Goal: Information Seeking & Learning: Understand process/instructions

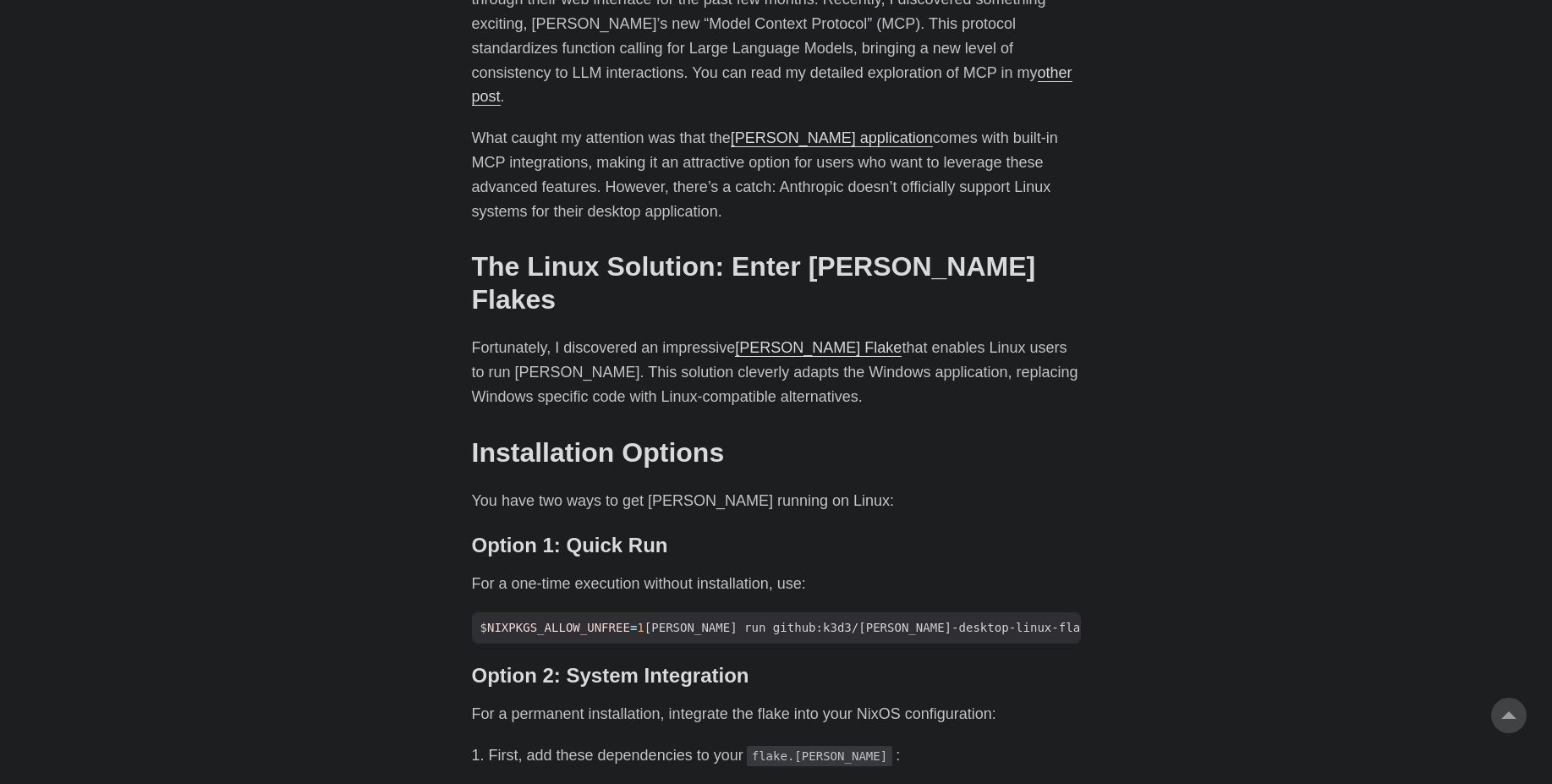
scroll to position [1066, 0]
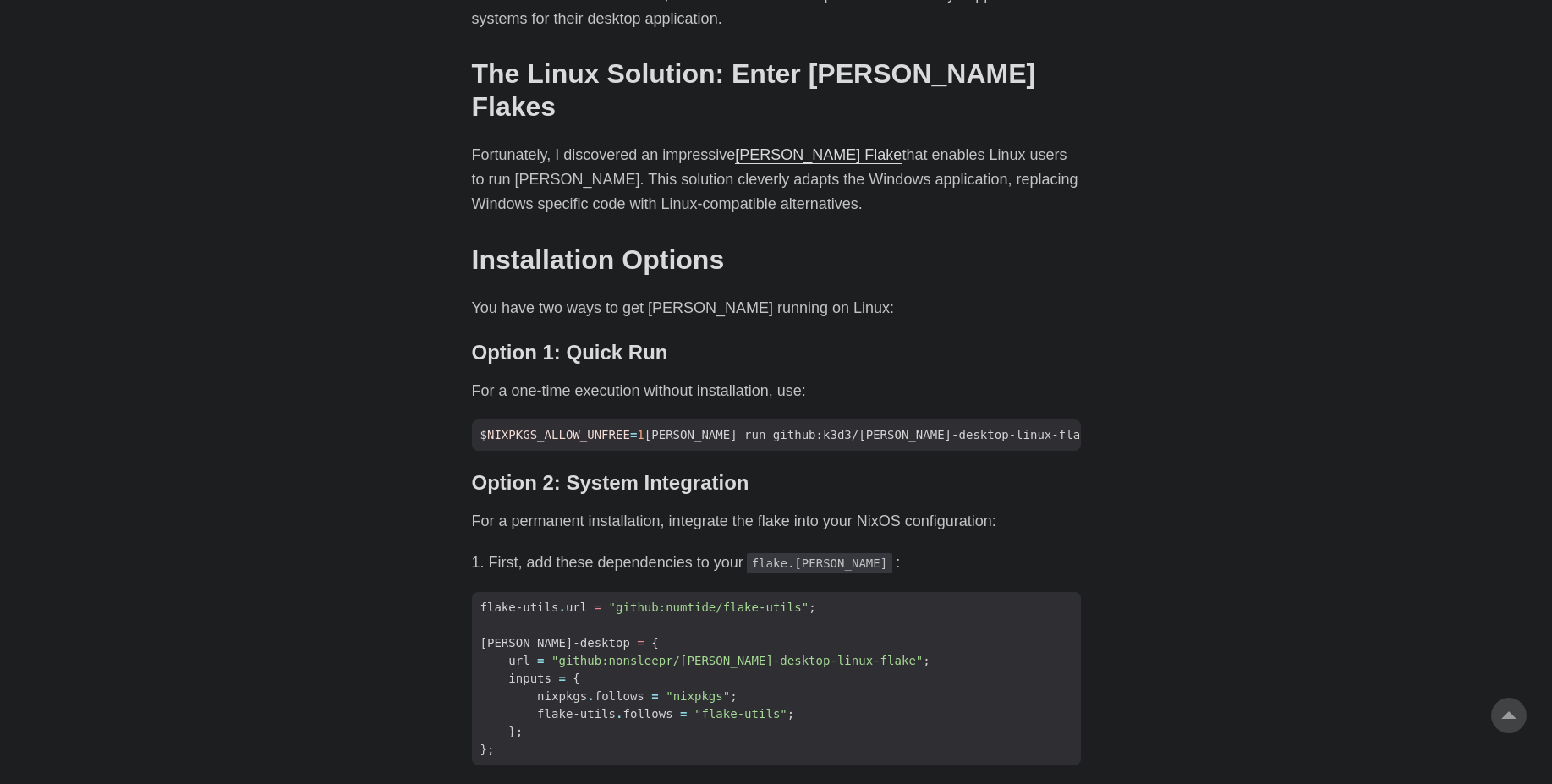
click at [316, 381] on body "[PERSON_NAME] Home About Posts Tags Archive Resume" at bounding box center [776, 571] width 1552 height 3274
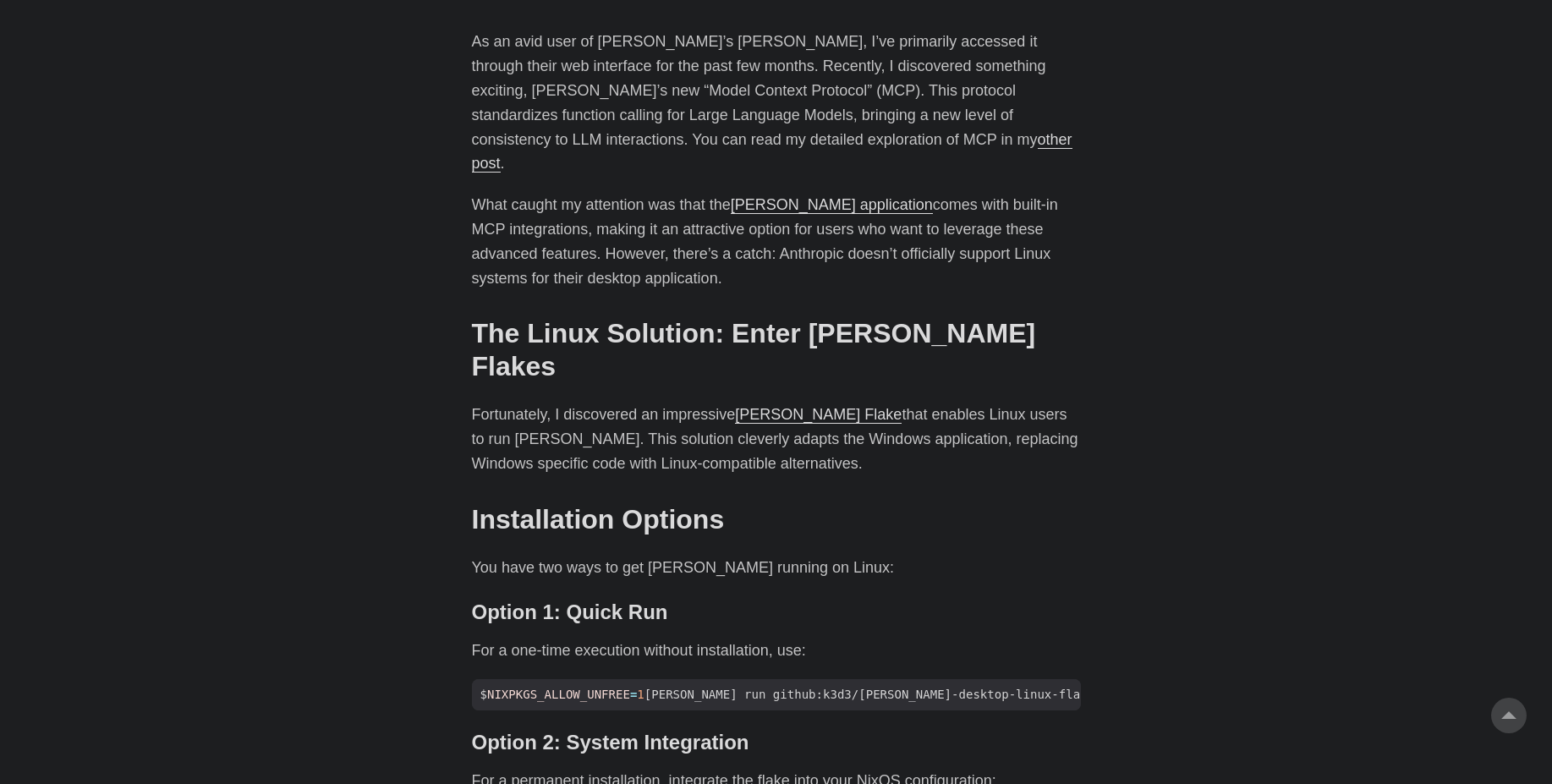
scroll to position [913, 0]
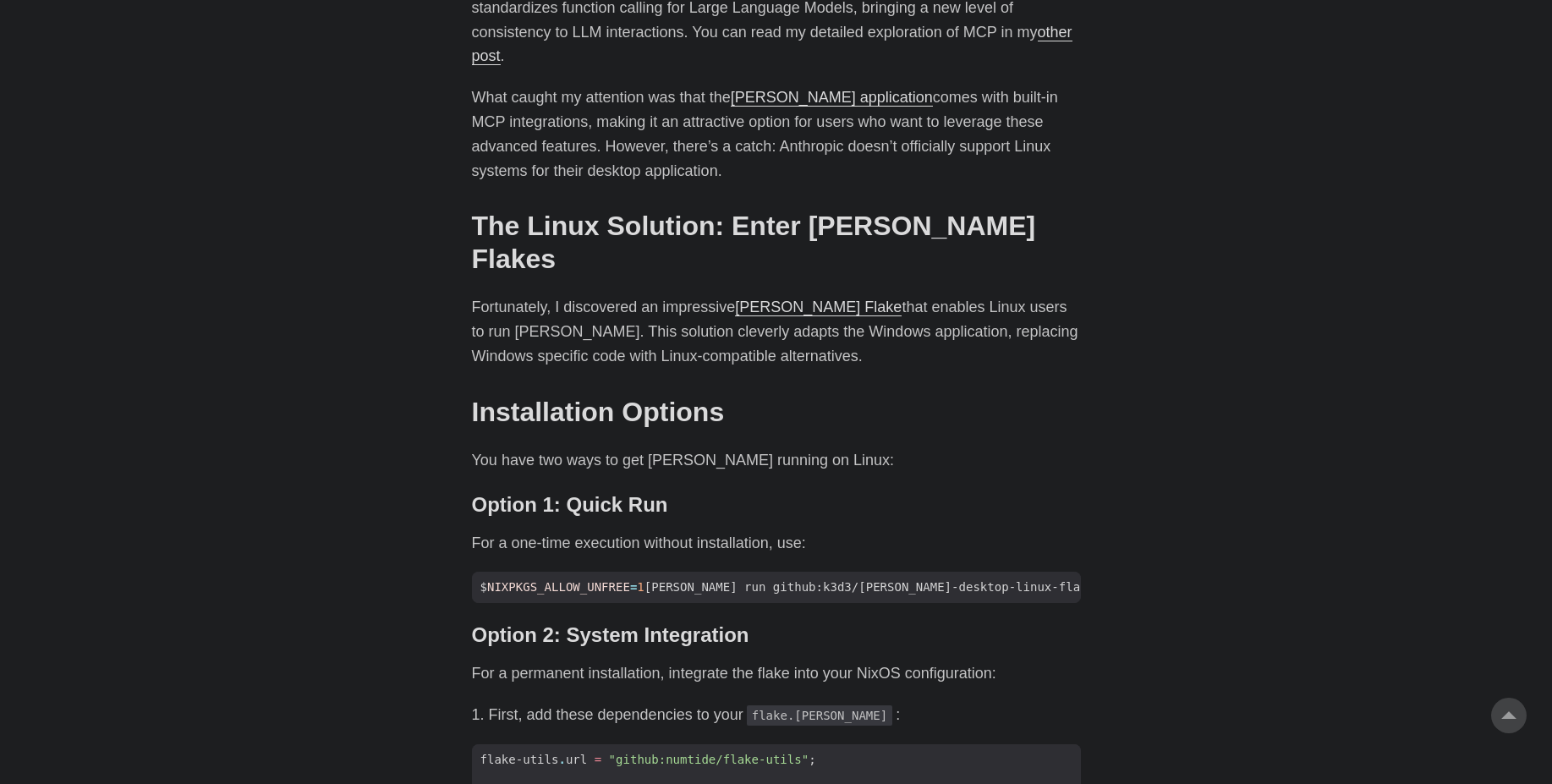
click at [755, 299] on link "[PERSON_NAME] Flake" at bounding box center [818, 307] width 167 height 17
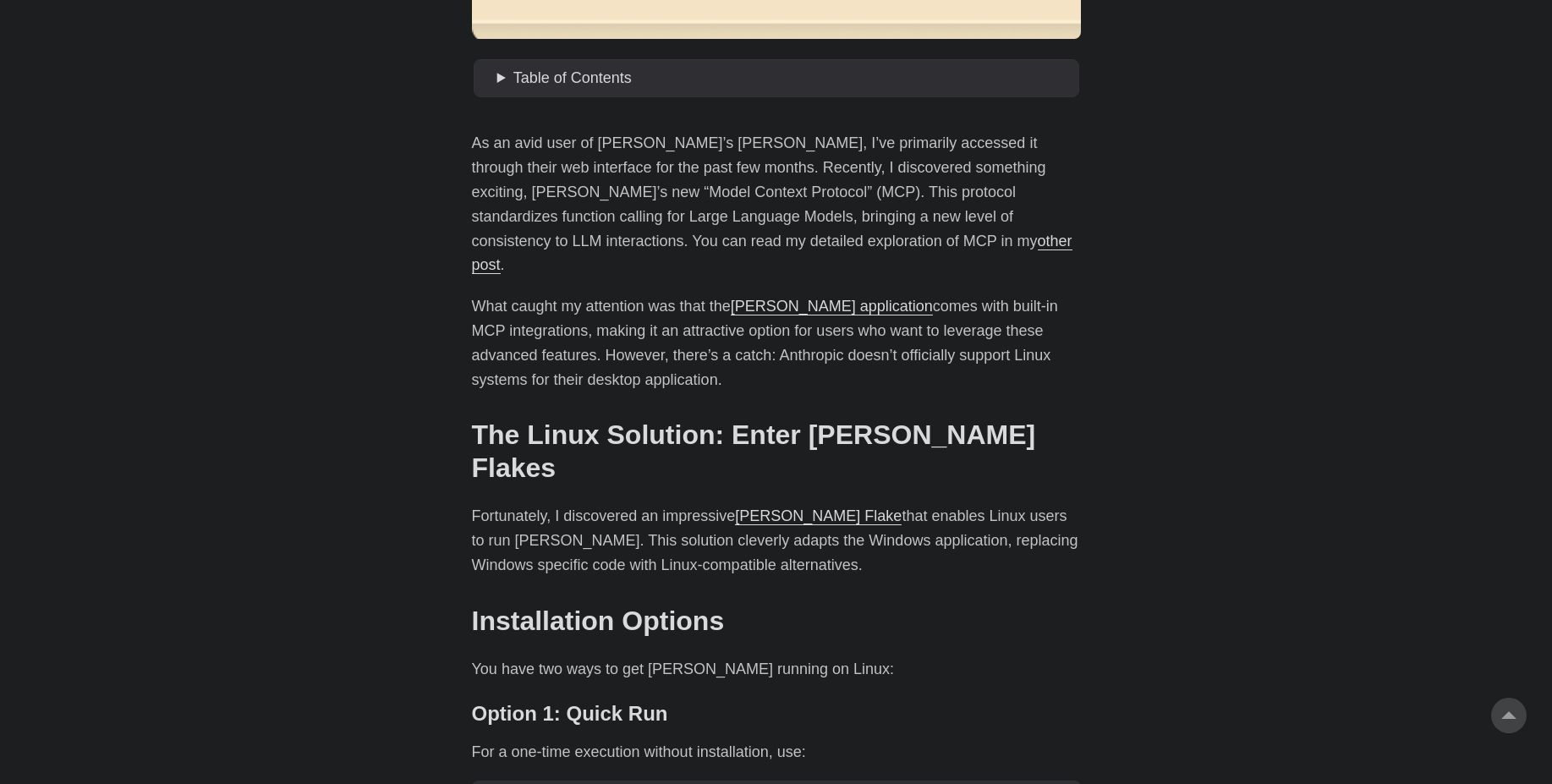
scroll to position [761, 0]
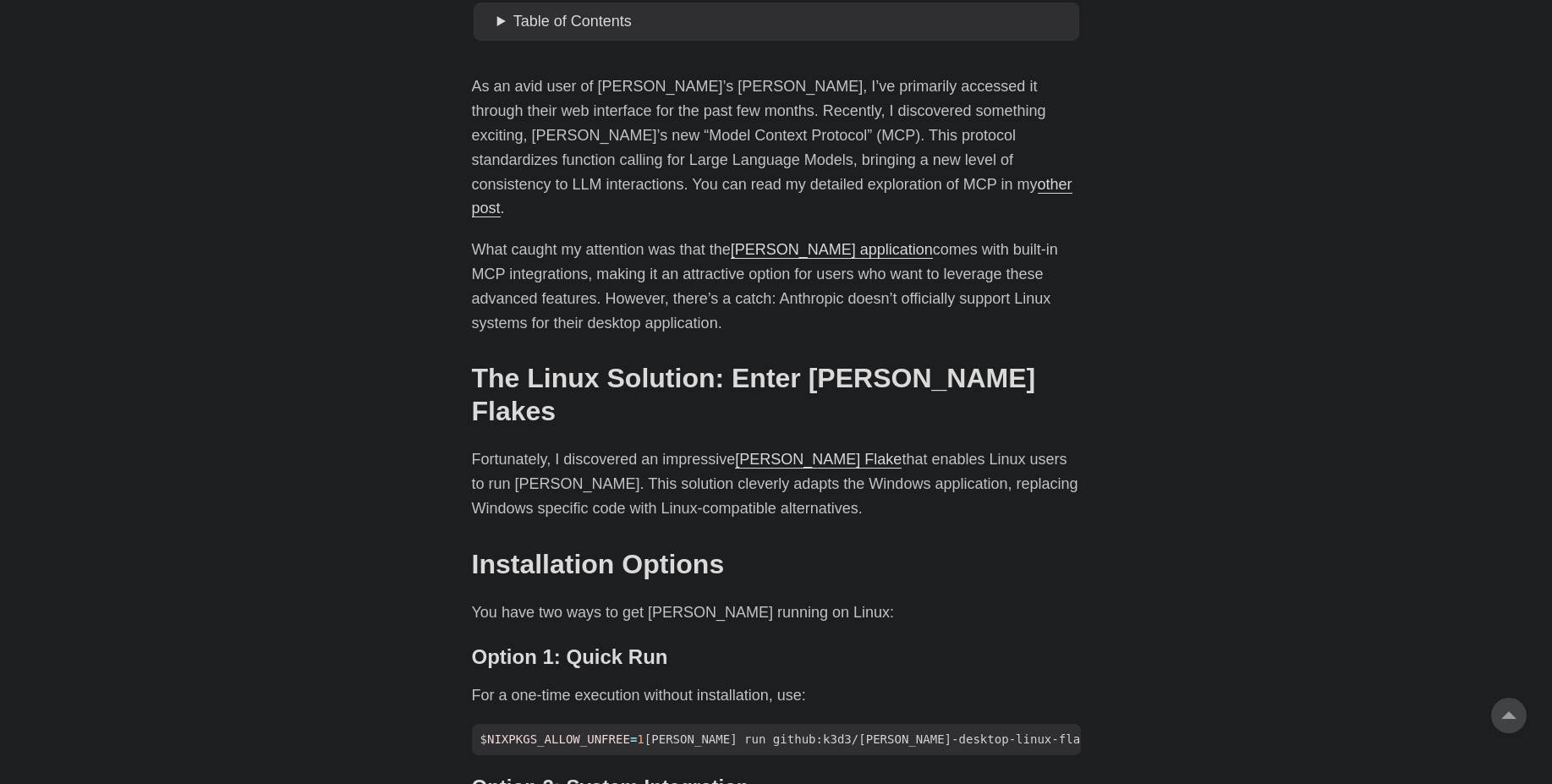
click at [845, 237] on p "What caught my attention was that the [PERSON_NAME] application comes with buil…" at bounding box center [776, 286] width 609 height 97
click at [838, 241] on link "[PERSON_NAME] application" at bounding box center [832, 249] width 202 height 17
click at [549, 447] on p "Fortunately, I discovered an impressive [PERSON_NAME] Flake that enables Linux …" at bounding box center [776, 484] width 609 height 73
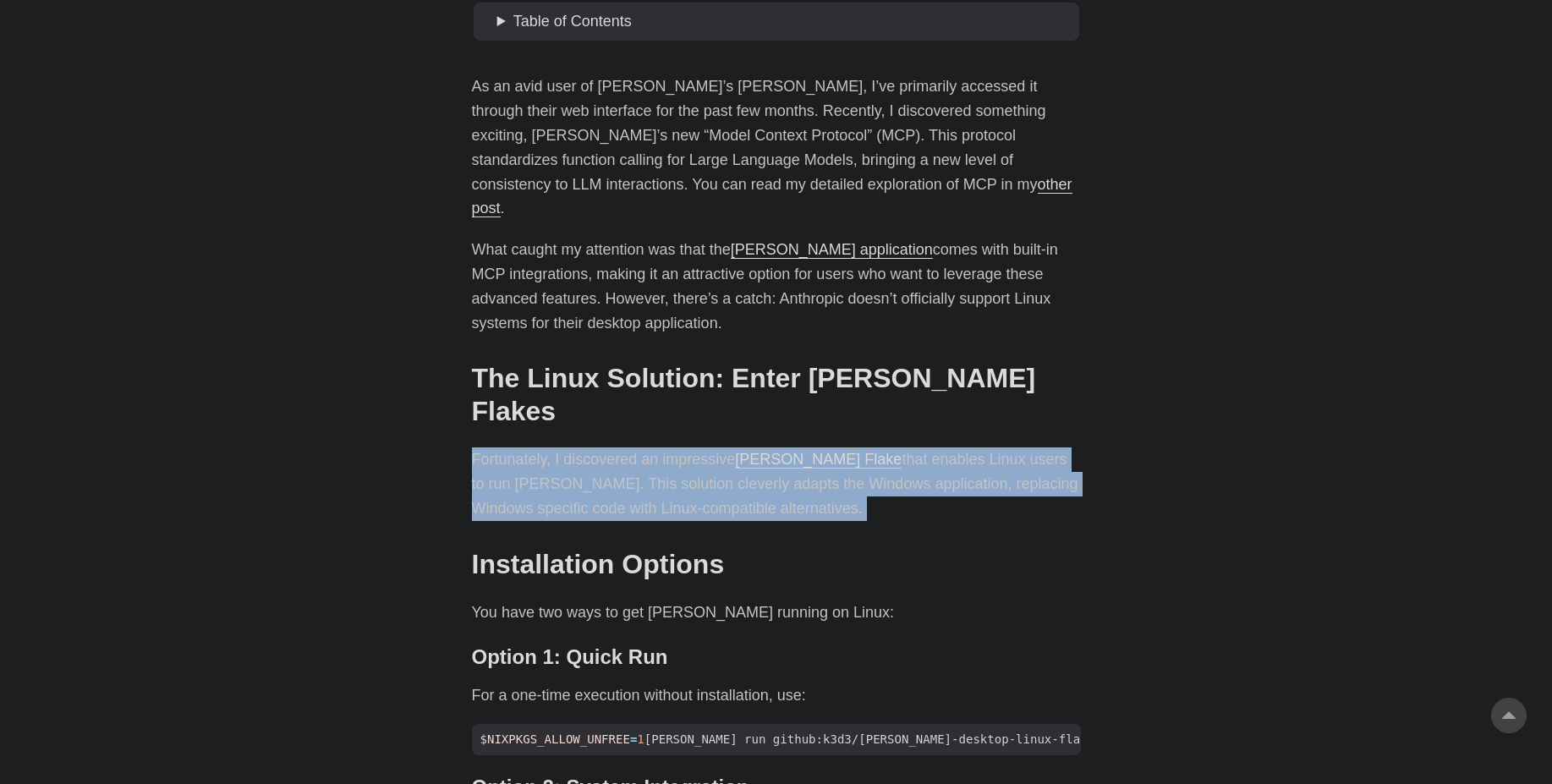
click at [549, 447] on p "Fortunately, I discovered an impressive [PERSON_NAME] Flake that enables Linux …" at bounding box center [776, 484] width 609 height 73
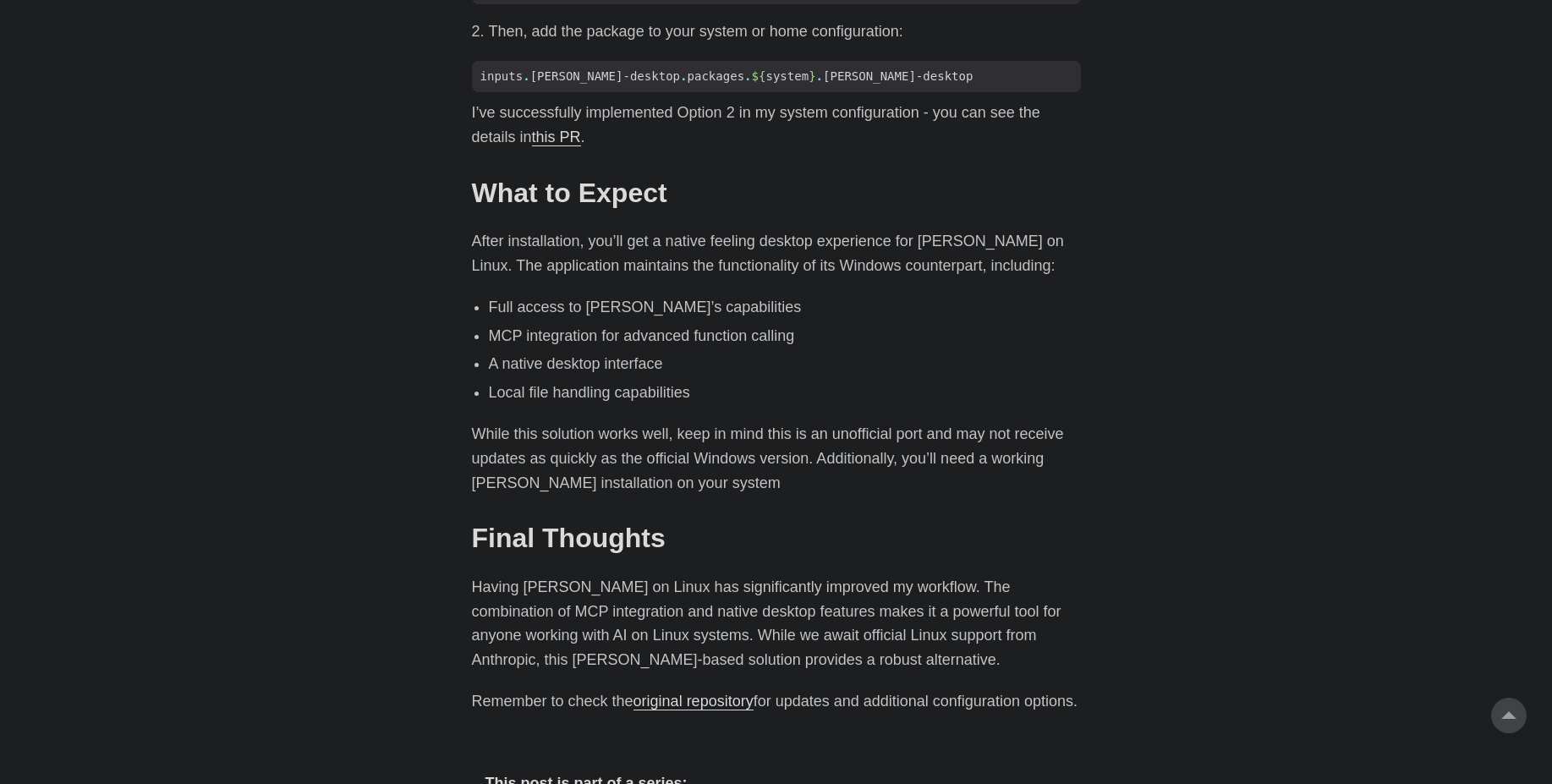
scroll to position [1978, 0]
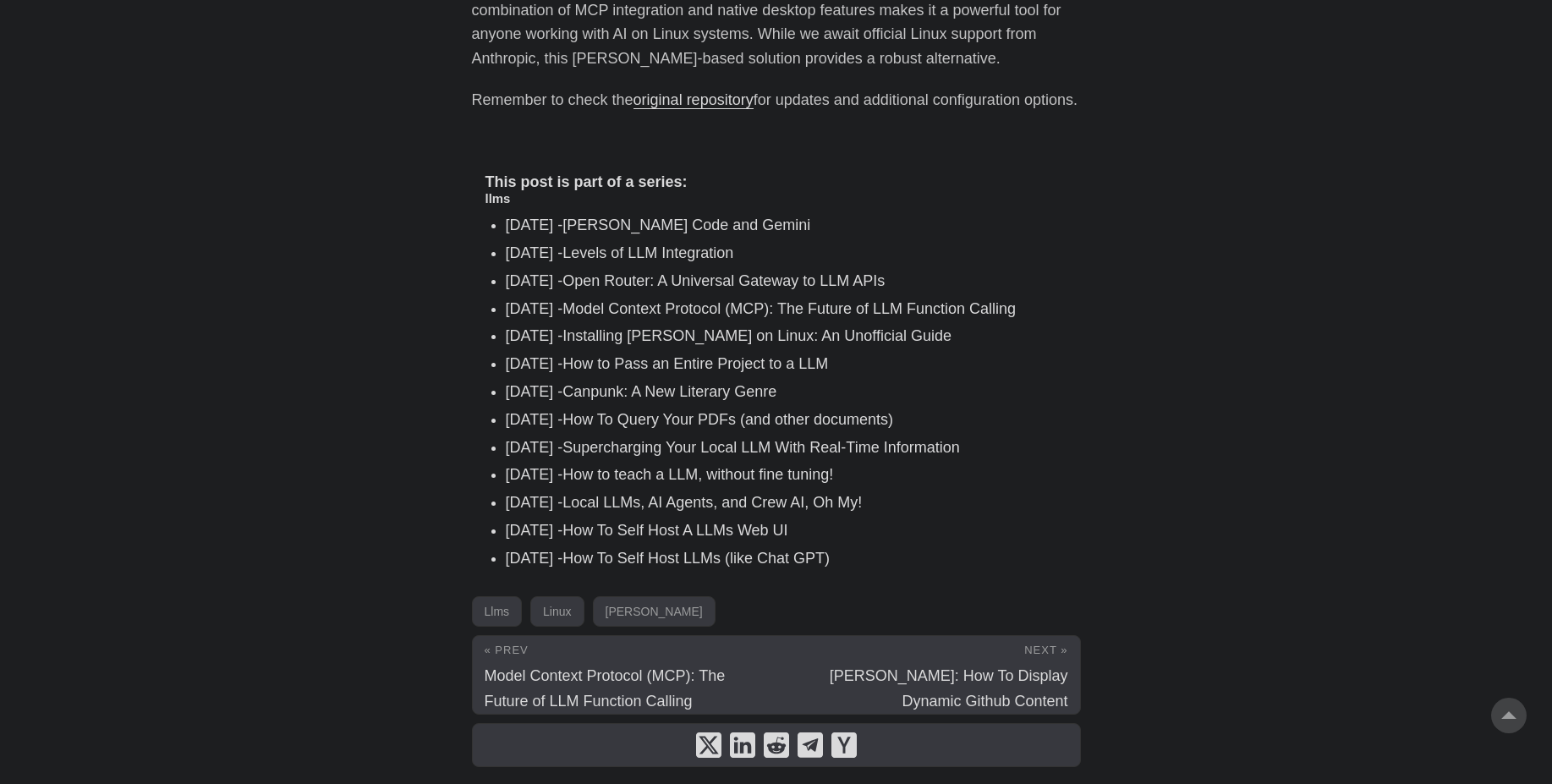
scroll to position [2457, 0]
